Goal: Task Accomplishment & Management: Use online tool/utility

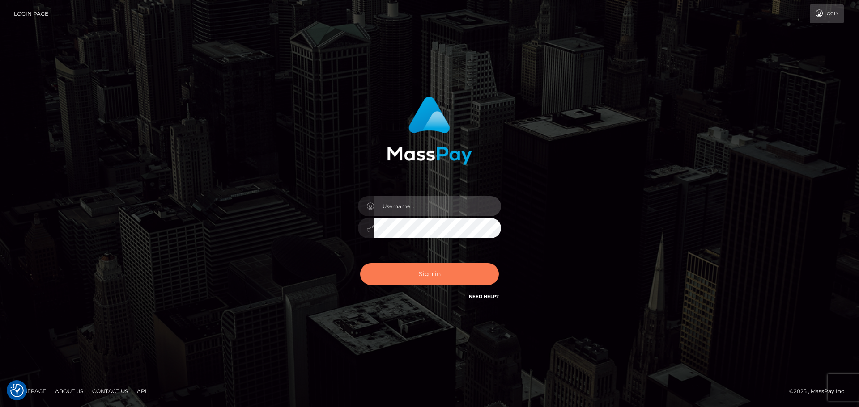
type input "vikki.jenkins"
click at [449, 279] on button "Sign in" at bounding box center [429, 274] width 139 height 22
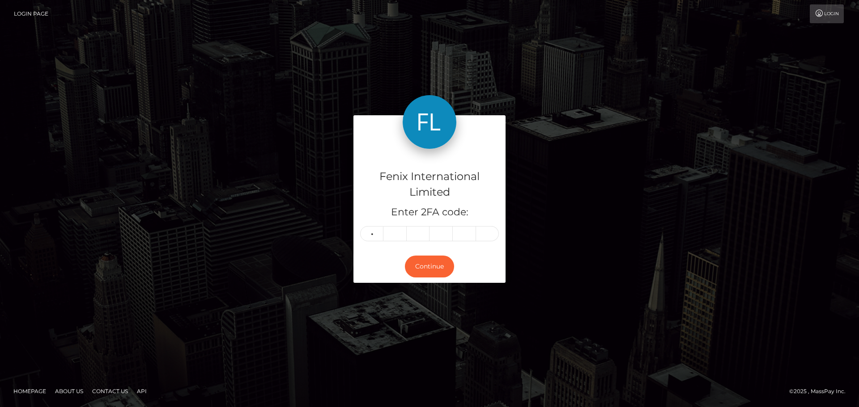
type input "9"
type input "4"
type input "1"
type input "6"
type input "9"
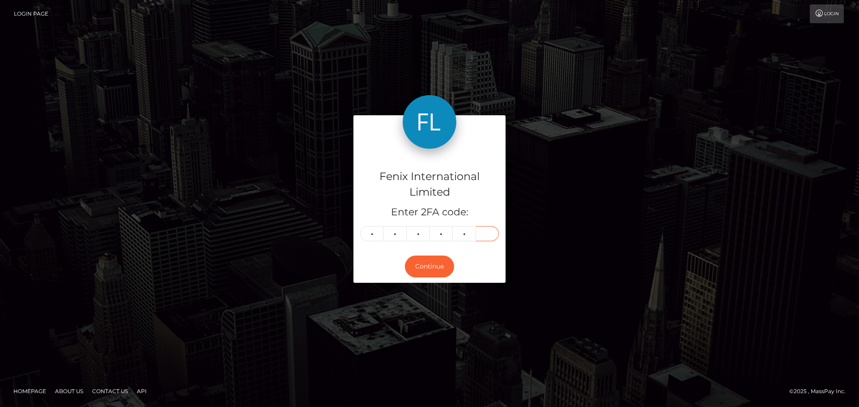
type input "4"
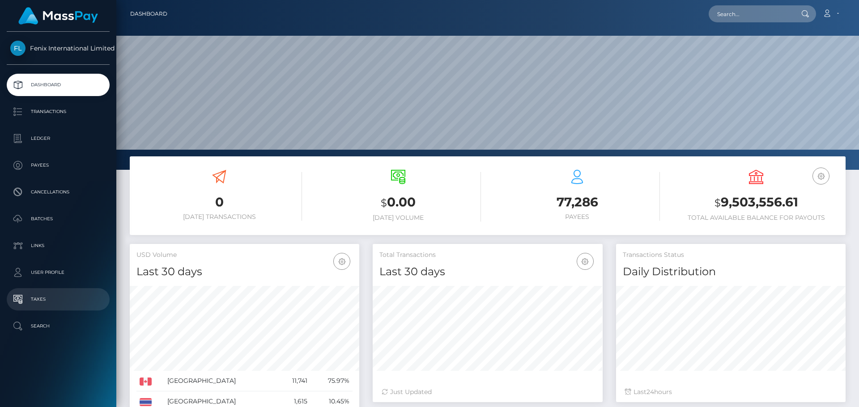
scroll to position [159, 230]
click at [47, 137] on p "Ledger" at bounding box center [58, 138] width 96 height 13
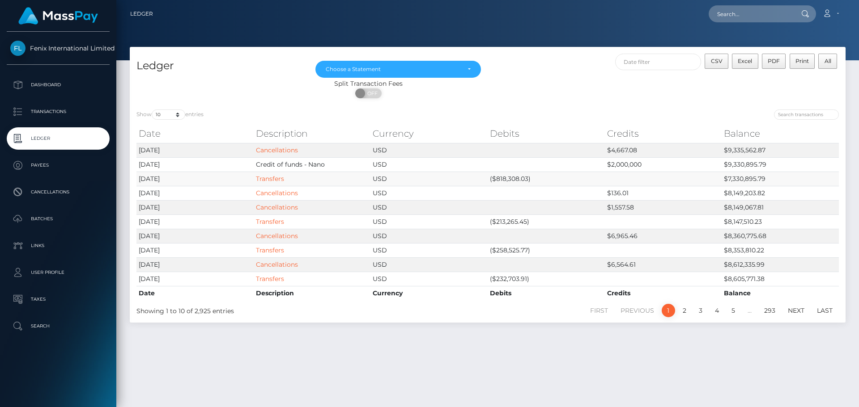
click at [504, 178] on td "($818,308.03)" at bounding box center [546, 179] width 117 height 14
copy td "818,308.03"
click at [629, 163] on td "$2,000,000" at bounding box center [663, 164] width 117 height 14
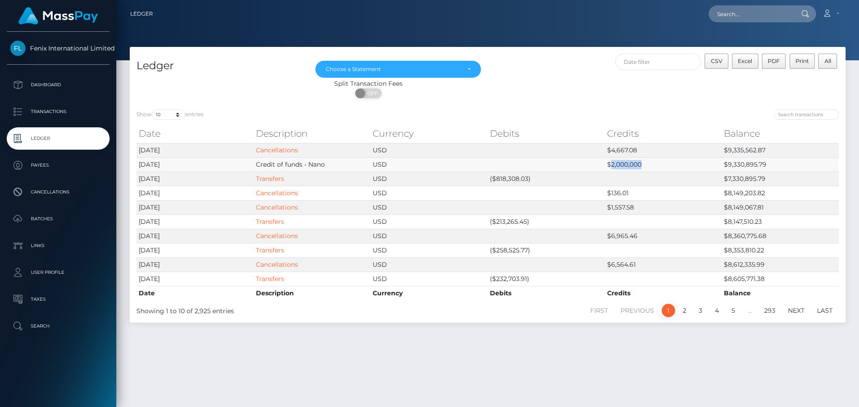
copy td "2,000,000"
click at [619, 149] on td "$4,667.08" at bounding box center [663, 150] width 117 height 14
copy td "4,667.08"
click at [755, 148] on td "$9,335,562.87" at bounding box center [779, 150] width 117 height 14
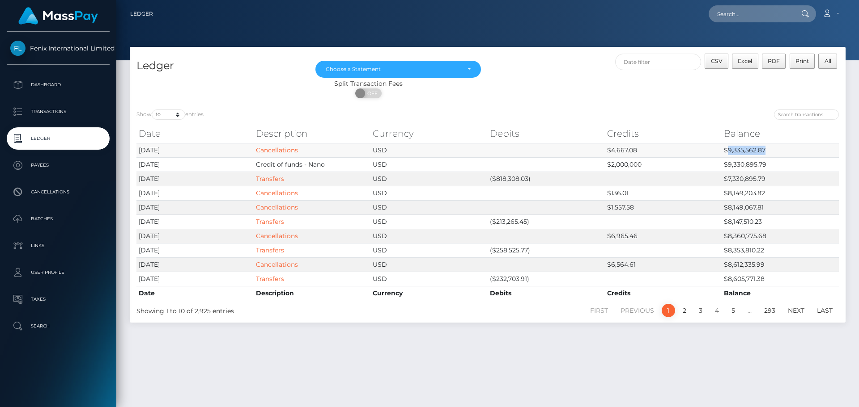
click at [755, 148] on td "$9,335,562.87" at bounding box center [779, 150] width 117 height 14
copy td "9,335,562.87"
click at [741, 163] on td "$9,330,895.79" at bounding box center [779, 164] width 117 height 14
copy td "9,330,895.79"
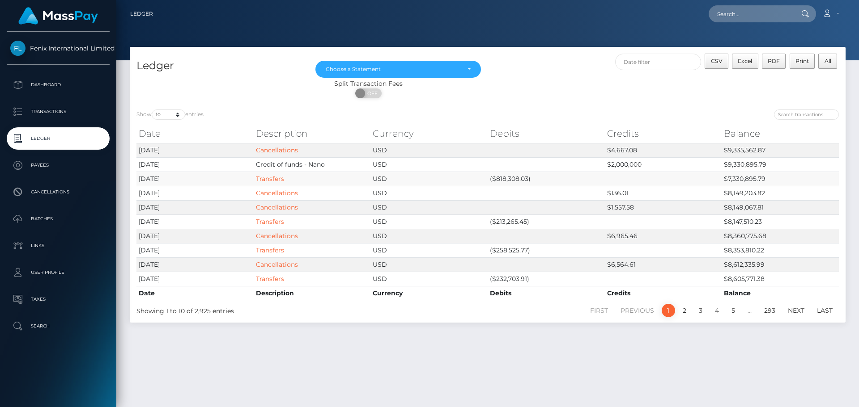
click at [738, 177] on td "$7,330,895.79" at bounding box center [779, 179] width 117 height 14
copy td "7,330,895.79"
click at [731, 221] on td "$8,147,510.23" at bounding box center [779, 222] width 117 height 14
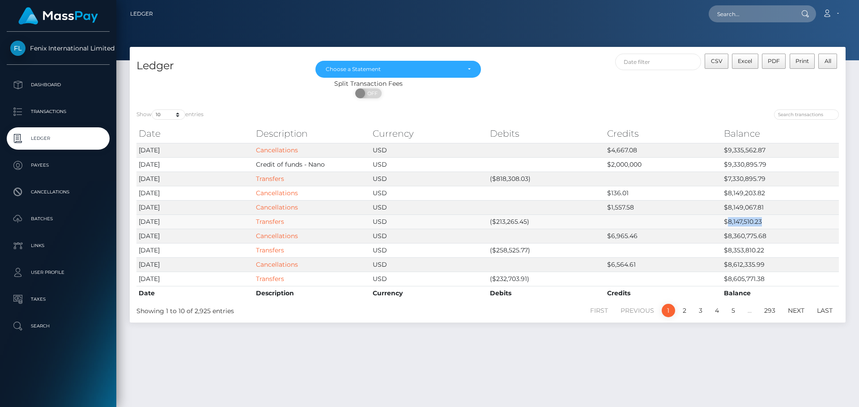
copy td "8,147,510.23"
click at [49, 110] on p "Transactions" at bounding box center [58, 111] width 96 height 13
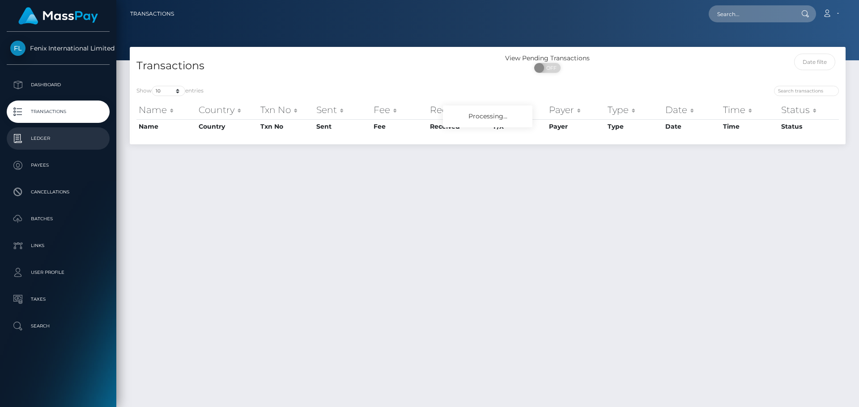
click at [44, 136] on p "Ledger" at bounding box center [58, 138] width 96 height 13
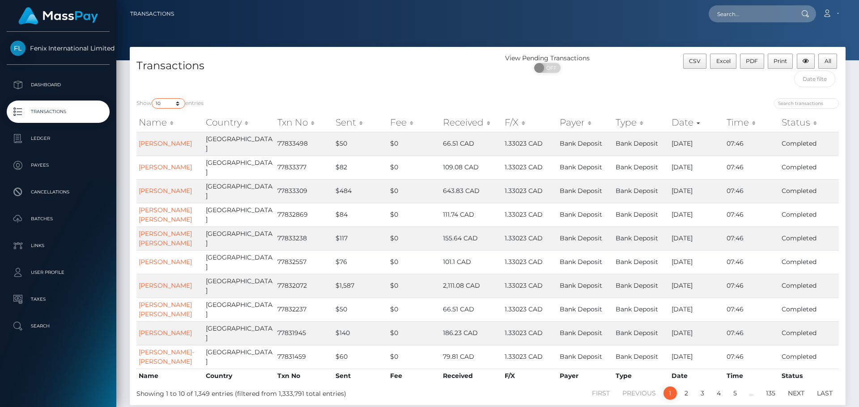
click at [180, 103] on select "10 25 50 100 250 500 1,000 3,500" at bounding box center [169, 103] width 34 height 10
select select "3500"
click at [153, 98] on select "10 25 50 100 250 500 1,000 3,500" at bounding box center [169, 103] width 34 height 10
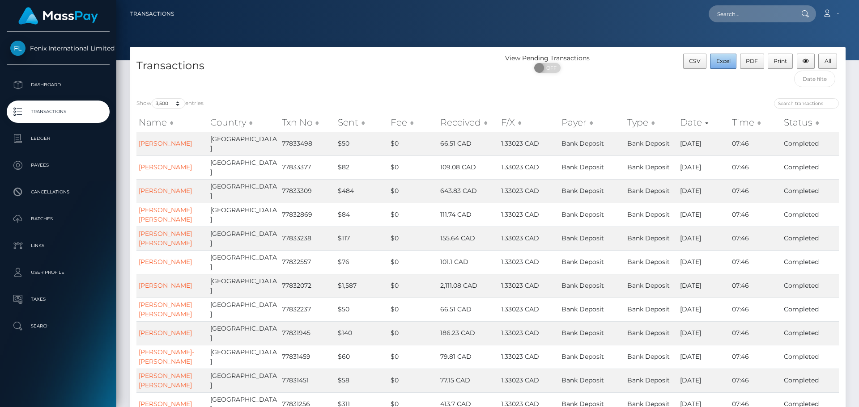
click at [724, 60] on span "Excel" at bounding box center [723, 61] width 14 height 7
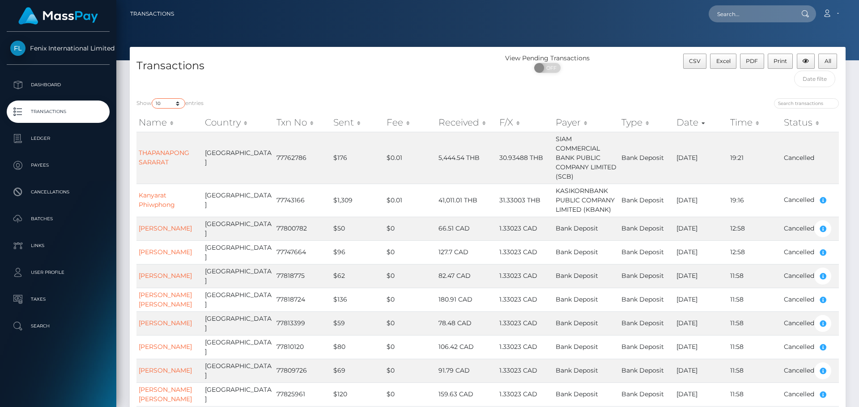
click at [167, 104] on select "10 25 50 100 250 500 1,000 3,500" at bounding box center [169, 103] width 34 height 10
select select "3500"
click at [153, 98] on select "10 25 50 100 250 500 1,000 3,500" at bounding box center [169, 103] width 34 height 10
click at [725, 60] on span "Excel" at bounding box center [723, 61] width 14 height 7
